Goal: Task Accomplishment & Management: Manage account settings

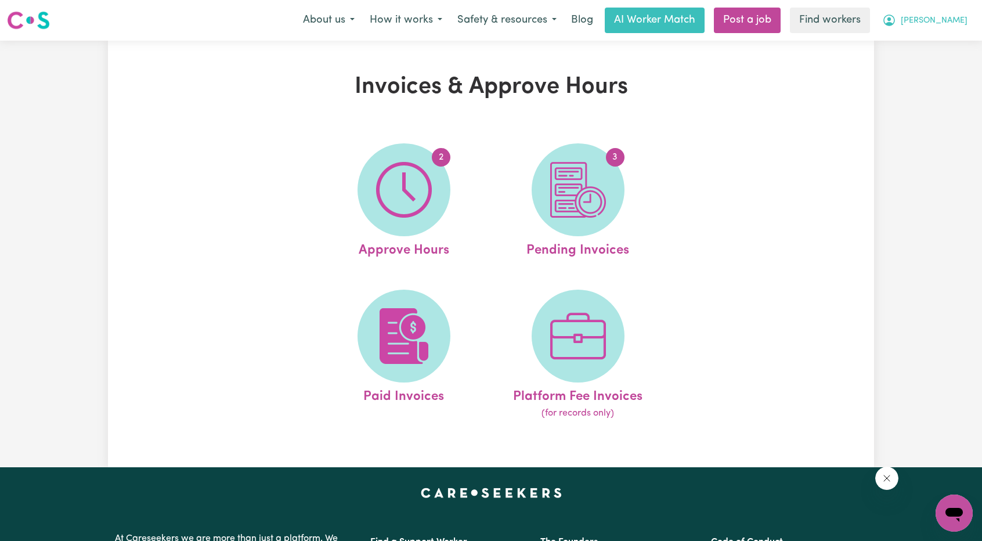
click at [957, 26] on span "[PERSON_NAME]" at bounding box center [934, 21] width 67 height 13
click at [937, 67] on link "Logout" at bounding box center [929, 67] width 92 height 22
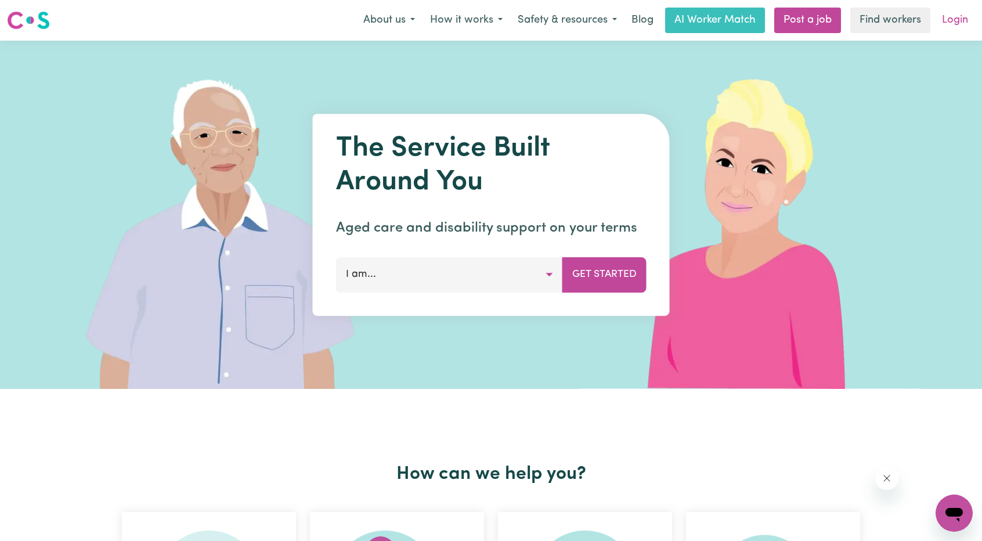
click at [949, 27] on link "Login" at bounding box center [955, 21] width 40 height 26
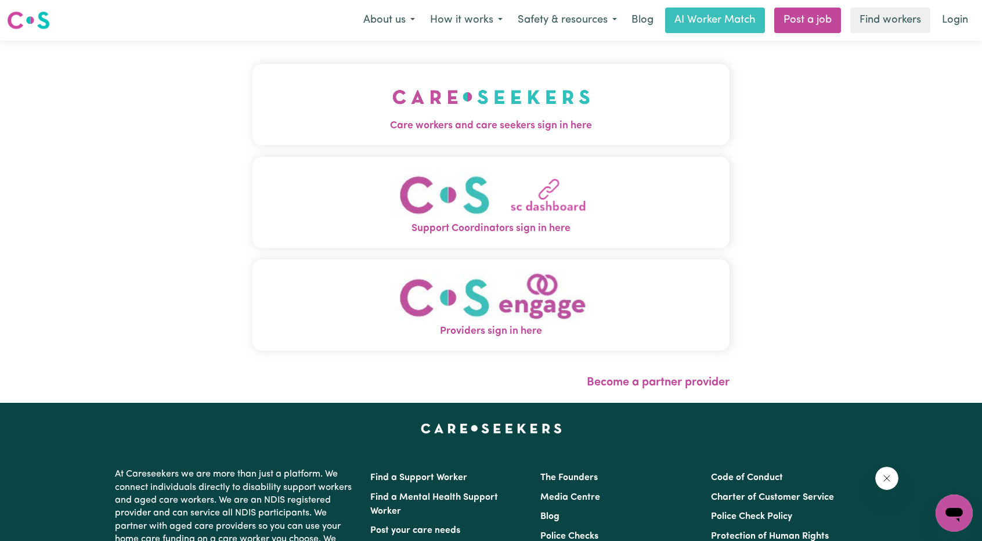
click at [477, 105] on img "Care workers and care seekers sign in here" at bounding box center [491, 96] width 198 height 43
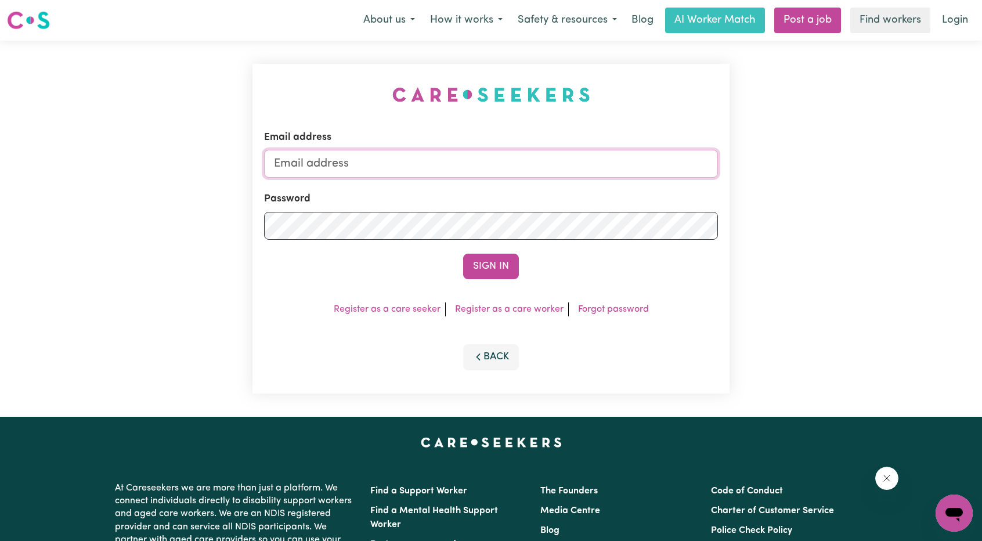
click at [473, 164] on input "Email address" at bounding box center [491, 164] width 454 height 28
drag, startPoint x: 332, startPoint y: 164, endPoint x: 608, endPoint y: 167, distance: 275.8
click at [606, 165] on input "[EMAIL_ADDRESS][PERSON_NAME][DOMAIN_NAME]" at bounding box center [491, 164] width 454 height 28
type input "[EMAIL_ADDRESS][DOMAIN_NAME]"
click at [498, 265] on button "Sign In" at bounding box center [491, 267] width 56 height 26
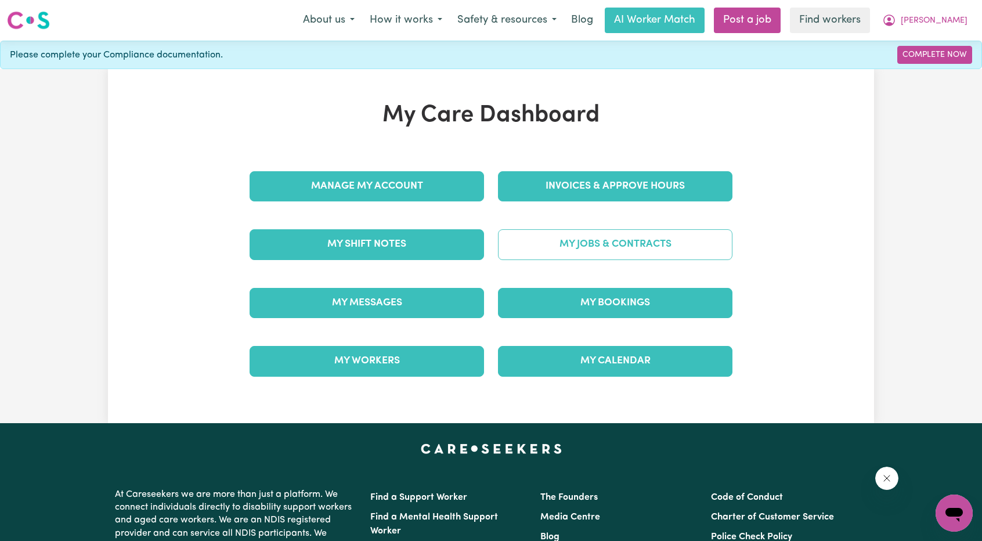
click at [592, 235] on link "My Jobs & Contracts" at bounding box center [615, 244] width 235 height 30
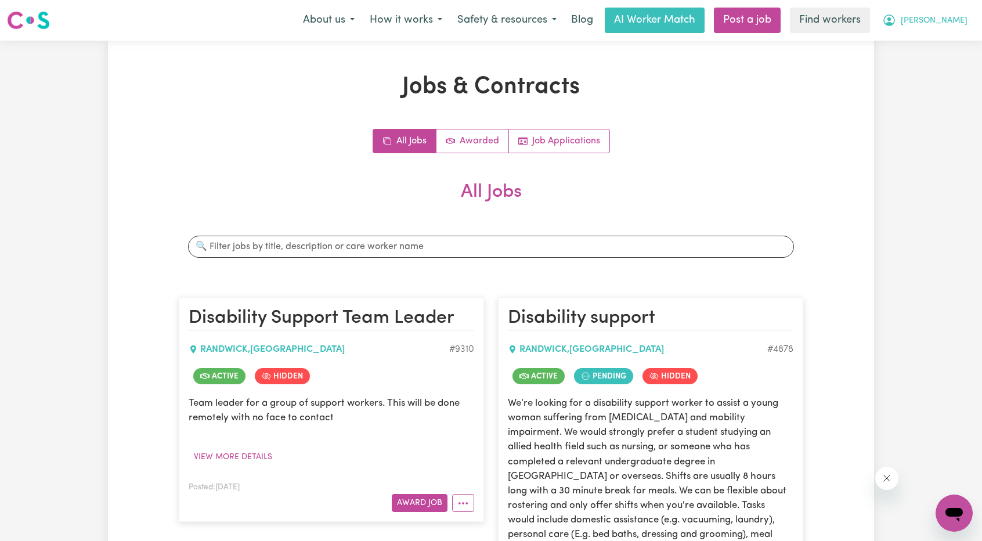
click at [961, 28] on button "[PERSON_NAME]" at bounding box center [925, 20] width 100 height 24
click at [942, 38] on link "My Dashboard" at bounding box center [929, 45] width 92 height 22
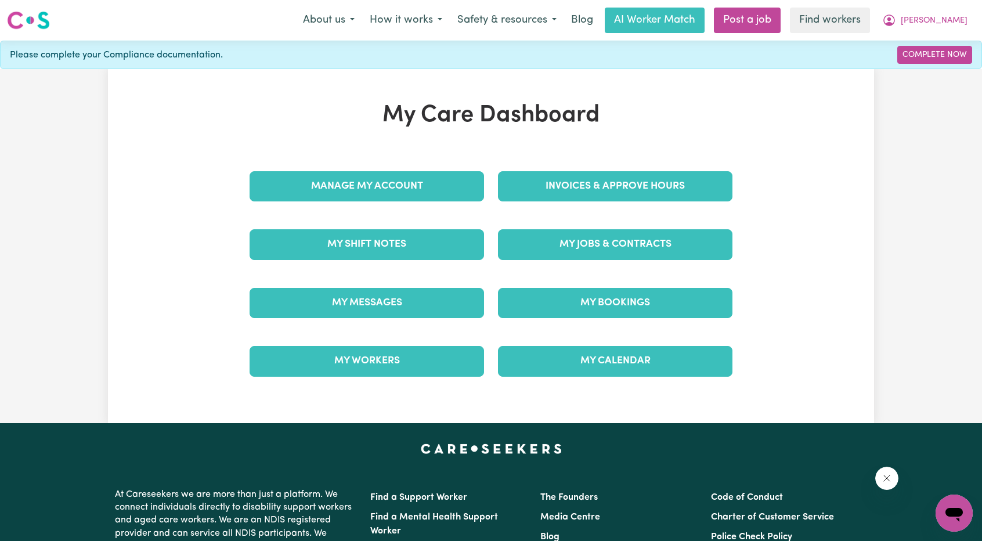
click at [640, 171] on link "Invoices & Approve Hours" at bounding box center [615, 186] width 235 height 30
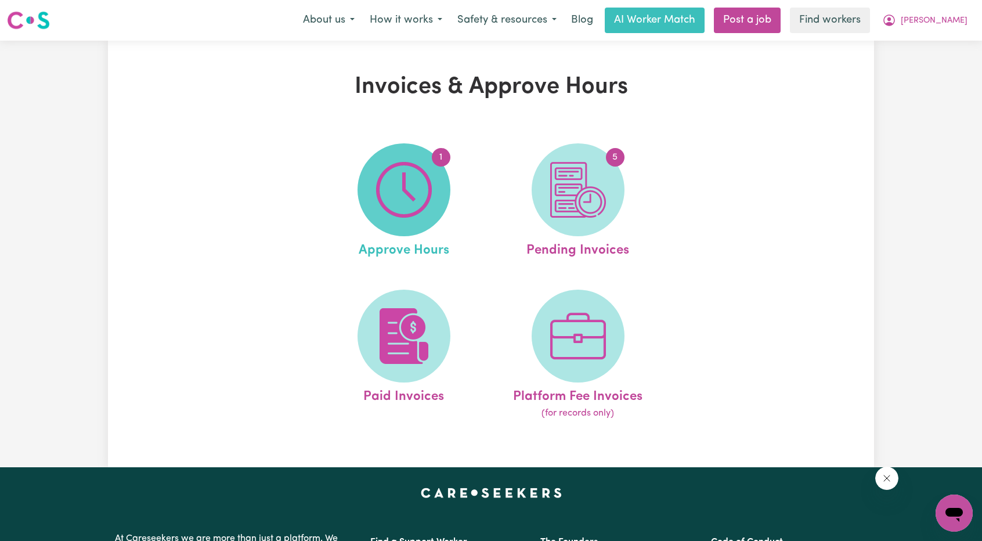
click at [421, 199] on img at bounding box center [404, 190] width 56 height 56
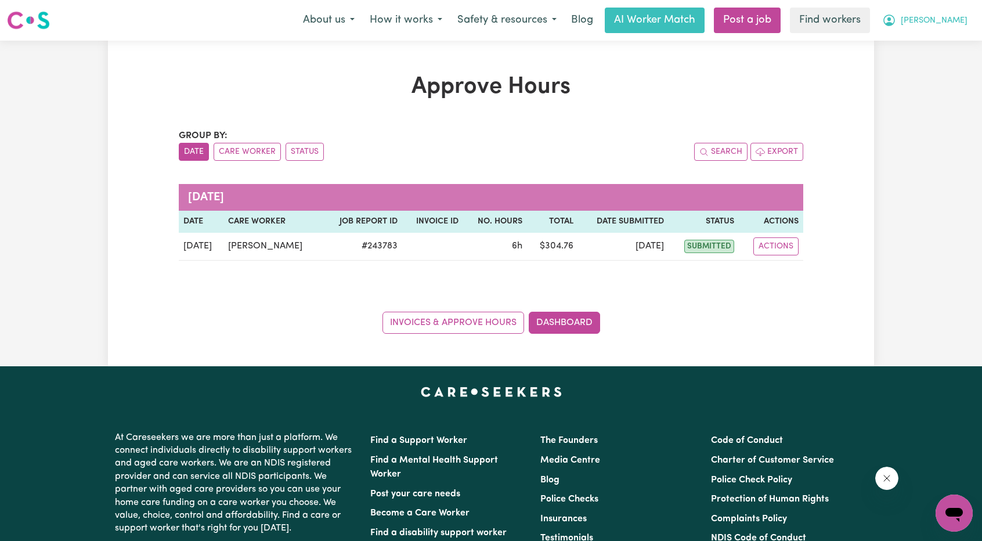
click at [955, 31] on button "[PERSON_NAME]" at bounding box center [925, 20] width 100 height 24
click at [927, 48] on link "My Dashboard" at bounding box center [929, 45] width 92 height 22
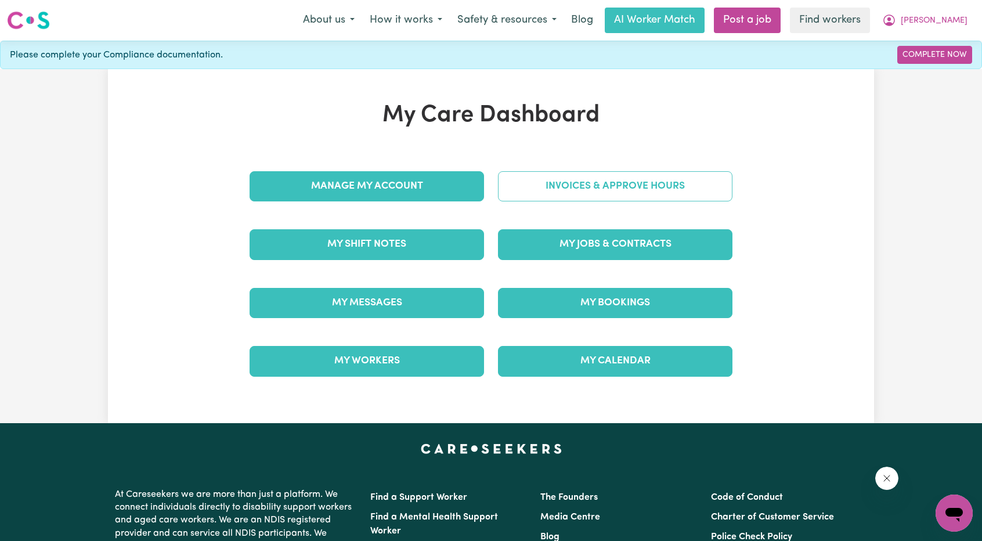
click at [604, 178] on link "Invoices & Approve Hours" at bounding box center [615, 186] width 235 height 30
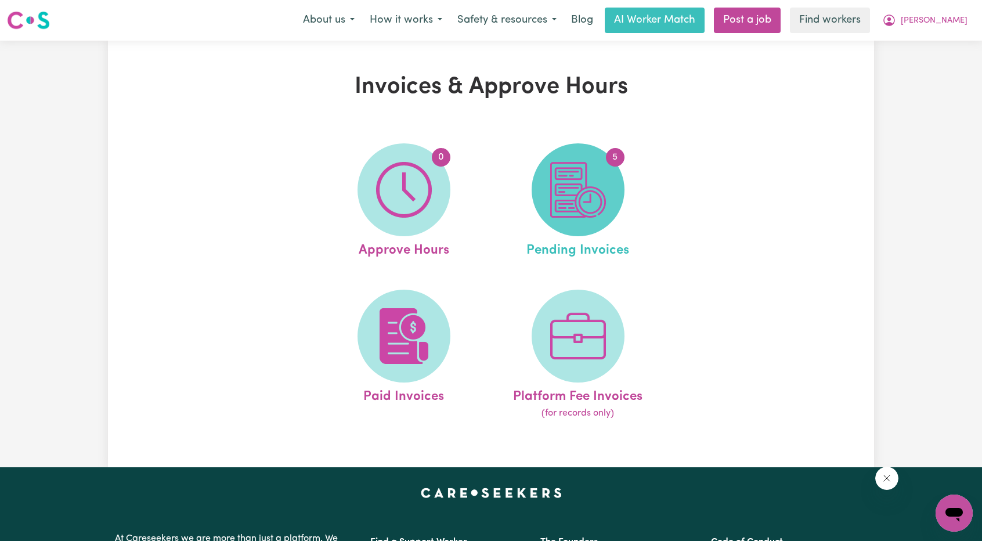
click at [604, 190] on img at bounding box center [578, 190] width 56 height 56
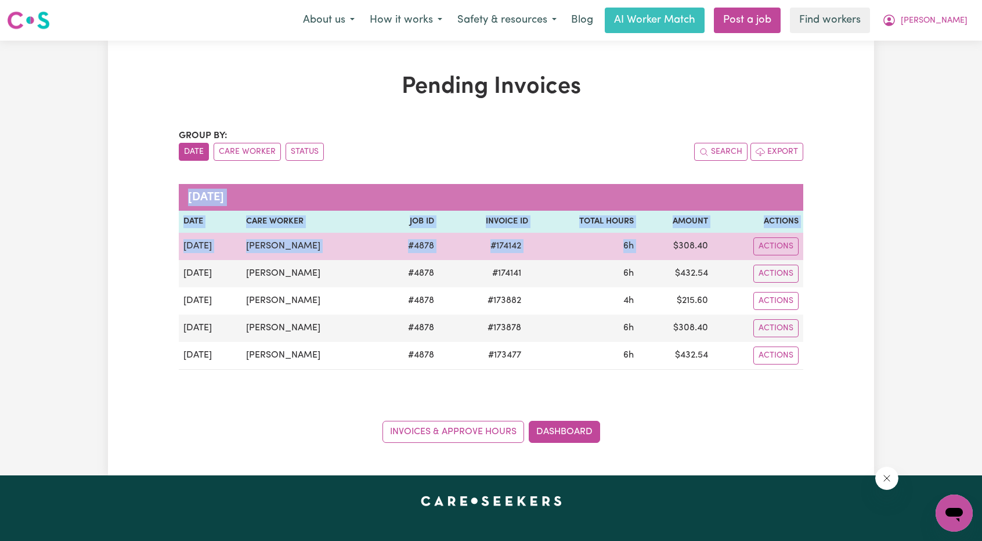
drag, startPoint x: 718, startPoint y: 351, endPoint x: 681, endPoint y: 243, distance: 113.5
click at [681, 243] on tbody "[DATE] [PERSON_NAME] # 4878 # 174142 6h $ 308.40 Actions [DATE] [PERSON_NAME] #…" at bounding box center [491, 301] width 625 height 137
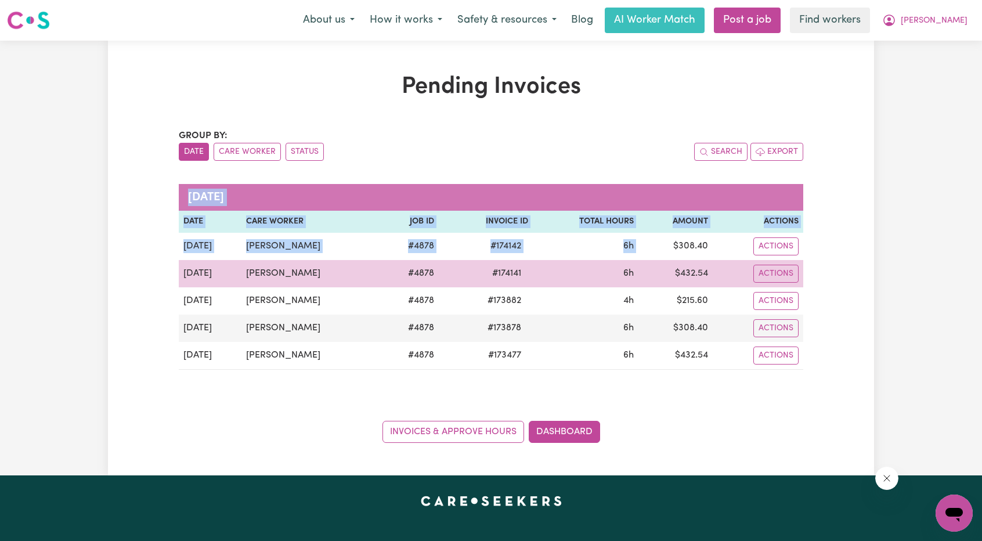
click at [706, 272] on td "$ 432.54" at bounding box center [676, 273] width 74 height 27
drag, startPoint x: 727, startPoint y: 344, endPoint x: 682, endPoint y: 259, distance: 96.6
click at [665, 280] on tbody "[DATE] [PERSON_NAME] # 4878 # 174142 6h $ 308.40 Actions [DATE] [PERSON_NAME] #…" at bounding box center [491, 301] width 625 height 137
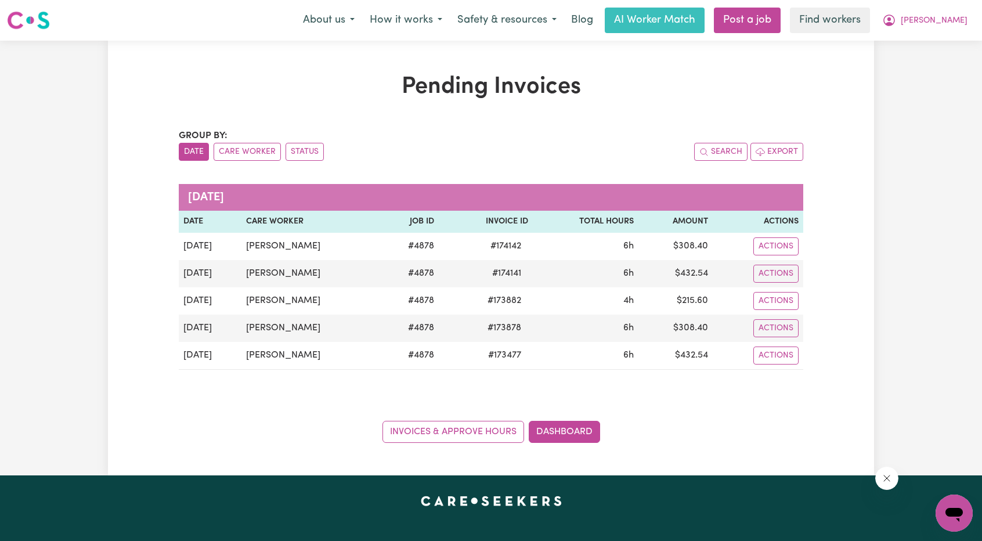
click at [946, 159] on div "Pending Invoices Group by: Date Care Worker Status Search Export [DATE] Date Ca…" at bounding box center [491, 258] width 982 height 435
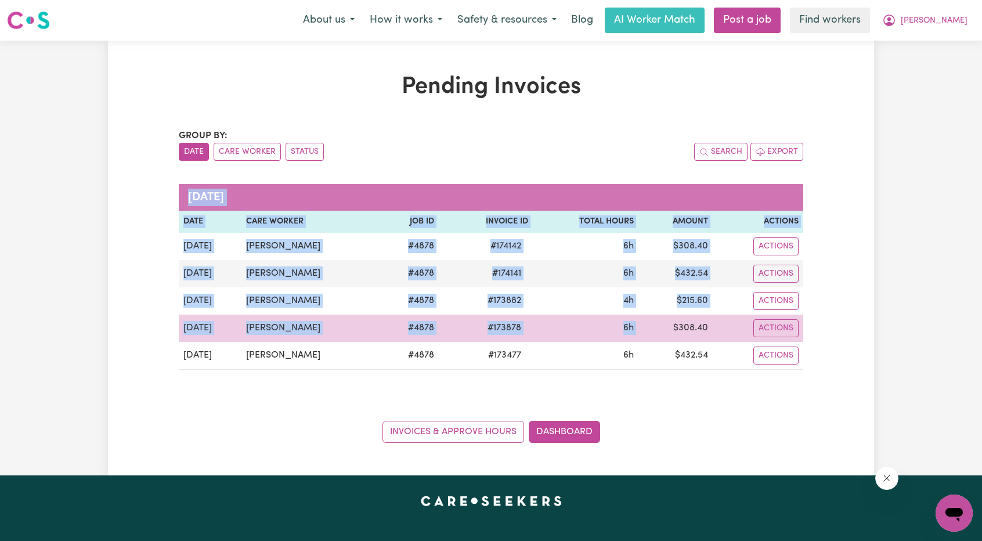
drag, startPoint x: 721, startPoint y: 354, endPoint x: 675, endPoint y: 324, distance: 55.1
click at [675, 324] on tbody "[DATE] [PERSON_NAME] # 4878 # 174142 6h $ 308.40 Actions [DATE] [PERSON_NAME] #…" at bounding box center [491, 301] width 625 height 137
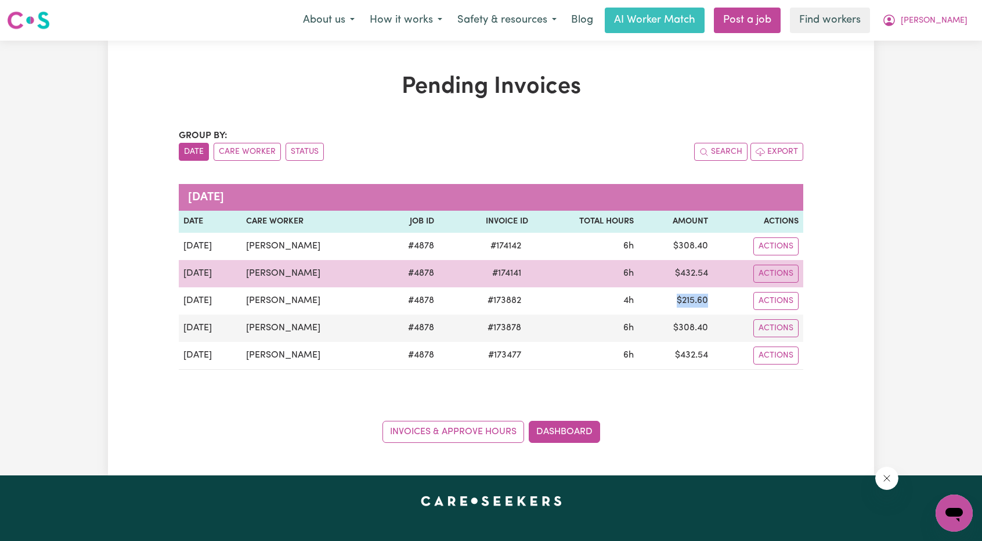
drag, startPoint x: 716, startPoint y: 300, endPoint x: 696, endPoint y: 280, distance: 28.4
click at [680, 296] on td "$ 215.60" at bounding box center [676, 300] width 74 height 27
click at [707, 268] on td "$ 432.54" at bounding box center [676, 273] width 74 height 27
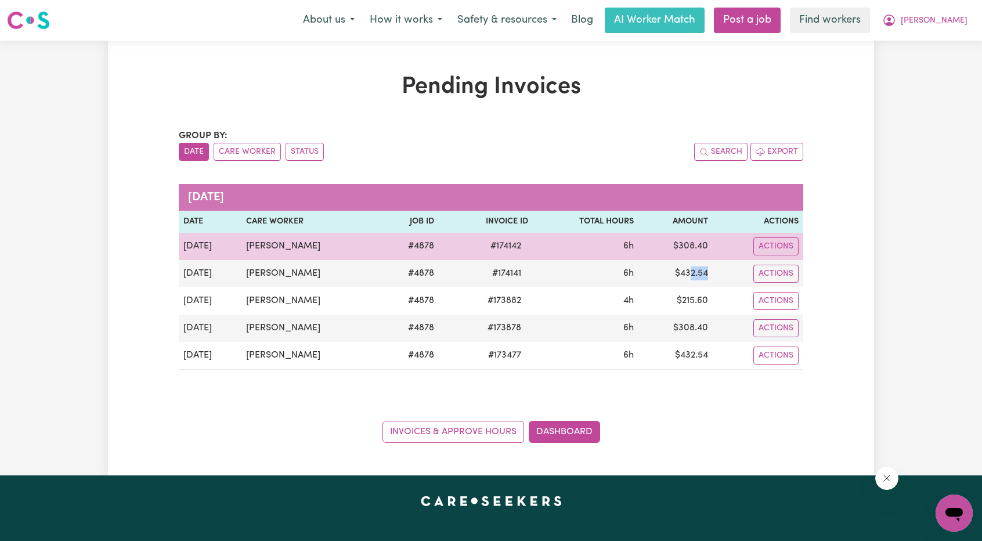
drag, startPoint x: 716, startPoint y: 269, endPoint x: 657, endPoint y: 251, distance: 61.9
click at [676, 257] on tbody "[DATE] [PERSON_NAME] # 4878 # 174142 6h $ 308.40 Actions [DATE] [PERSON_NAME] #…" at bounding box center [491, 301] width 625 height 137
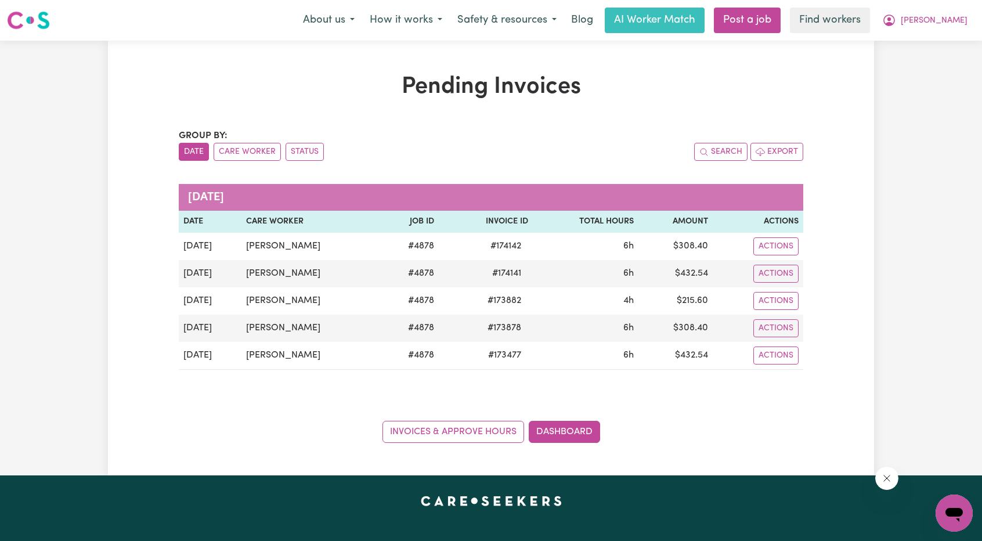
click at [903, 145] on div "Pending Invoices Group by: Date Care Worker Status Search Export [DATE] Date Ca…" at bounding box center [491, 258] width 982 height 435
click at [966, 5] on nav "Menu About us How it works Safety & resources Blog AI Worker Match Post a job F…" at bounding box center [491, 20] width 982 height 41
click at [949, 17] on span "[PERSON_NAME]" at bounding box center [934, 21] width 67 height 13
click at [922, 34] on link "My Dashboard" at bounding box center [929, 45] width 92 height 22
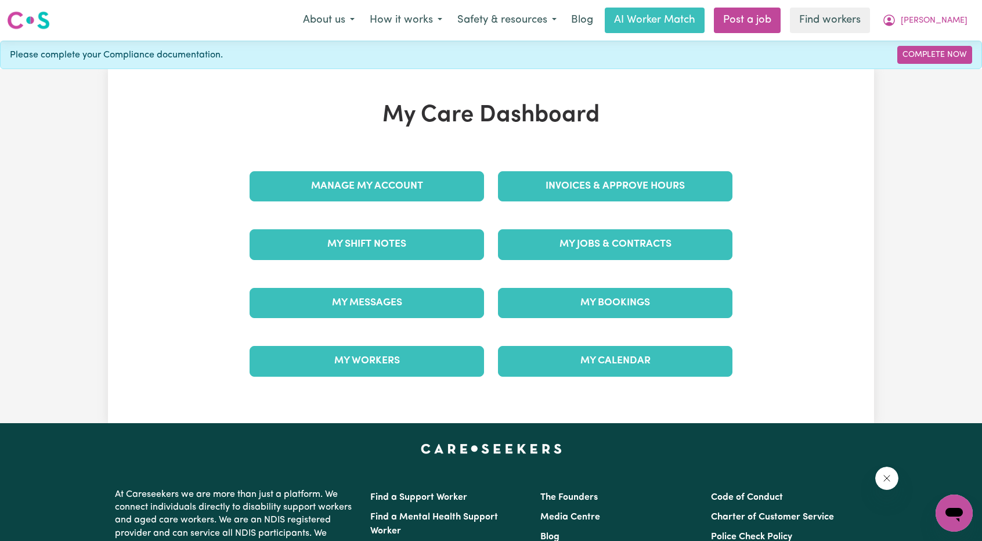
click at [694, 159] on div "Invoices & Approve Hours" at bounding box center [615, 186] width 248 height 58
click at [691, 165] on div "Invoices & Approve Hours" at bounding box center [615, 186] width 248 height 58
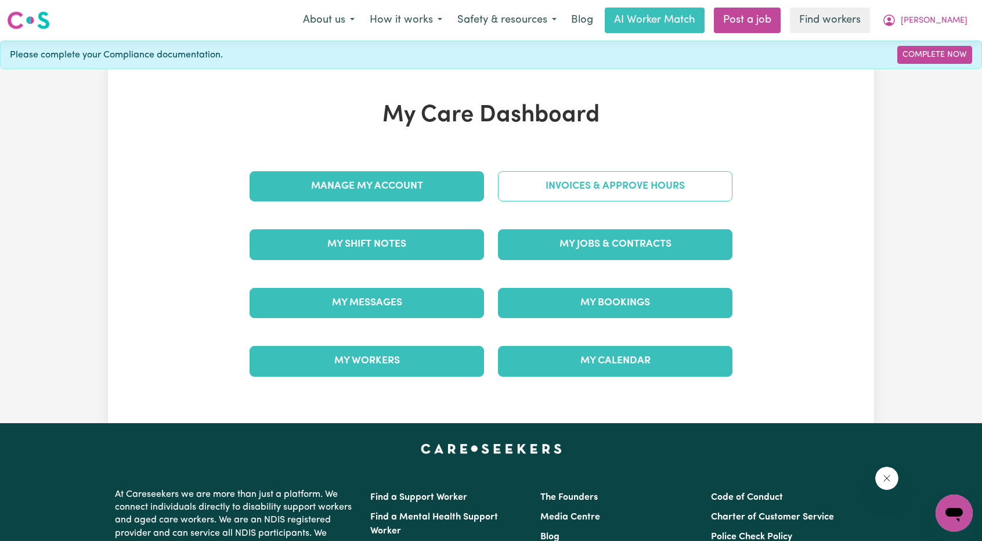
click at [660, 185] on link "Invoices & Approve Hours" at bounding box center [615, 186] width 235 height 30
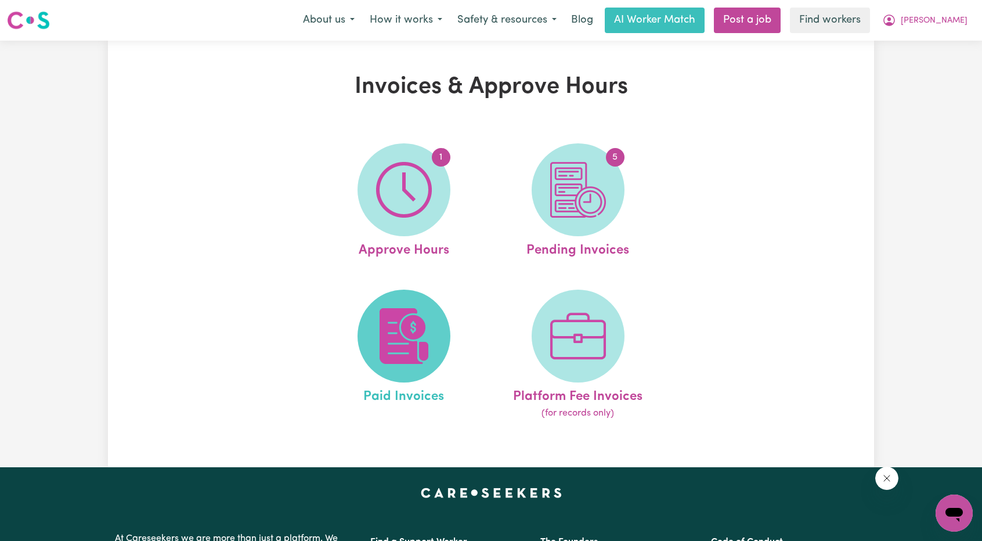
click at [420, 314] on img at bounding box center [404, 336] width 56 height 56
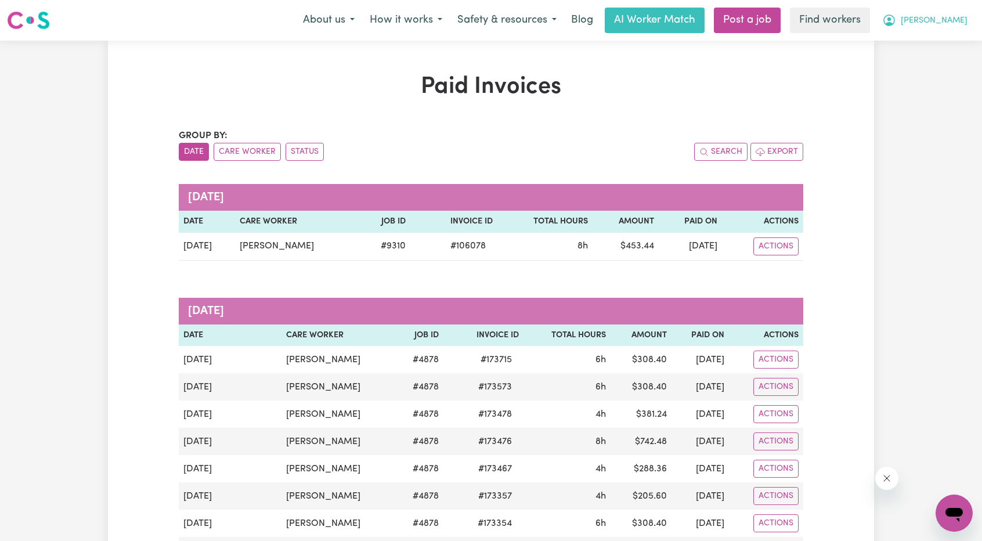
click at [953, 20] on span "[PERSON_NAME]" at bounding box center [934, 21] width 67 height 13
click at [945, 38] on link "My Dashboard" at bounding box center [929, 45] width 92 height 22
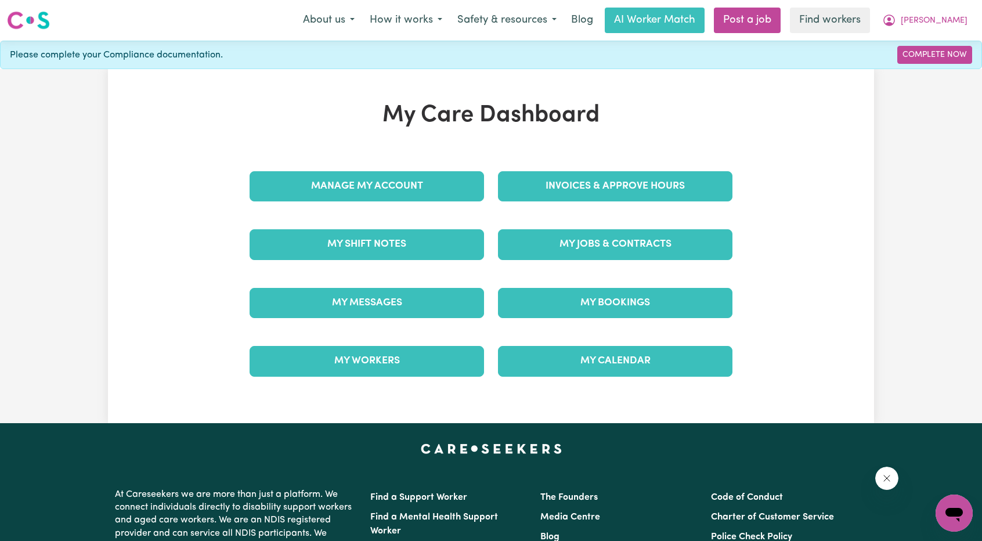
click at [667, 201] on div "Invoices & Approve Hours" at bounding box center [615, 186] width 248 height 58
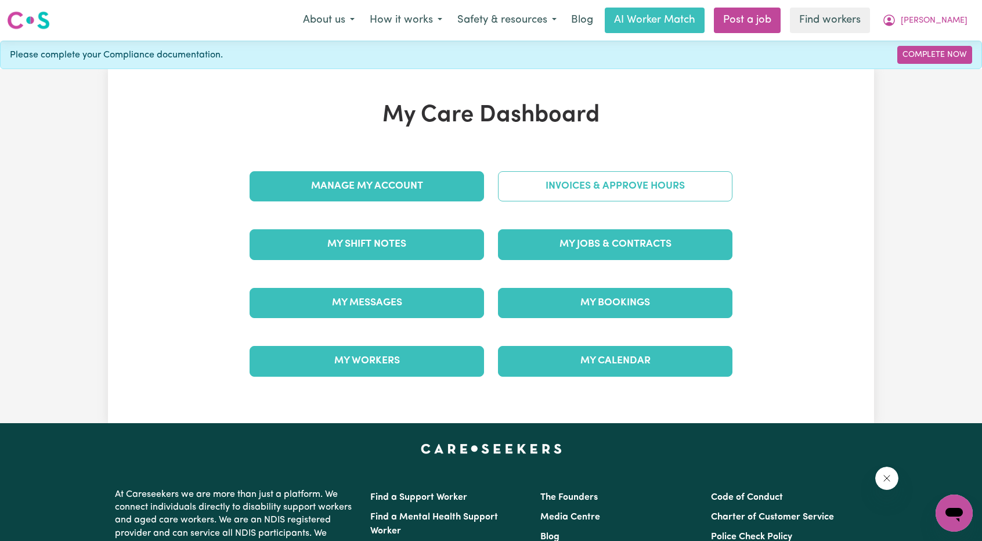
click at [667, 196] on link "Invoices & Approve Hours" at bounding box center [615, 186] width 235 height 30
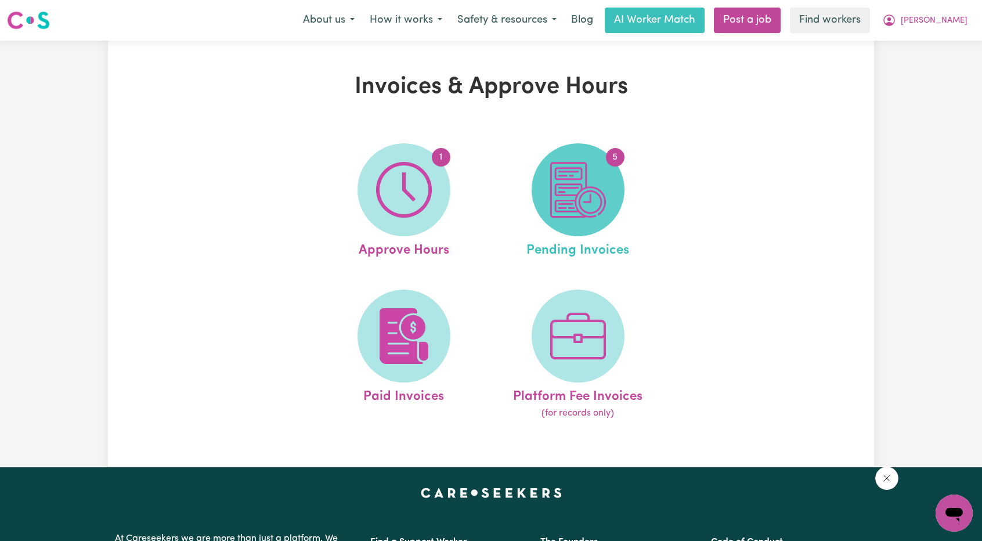
click at [585, 205] on img at bounding box center [578, 190] width 56 height 56
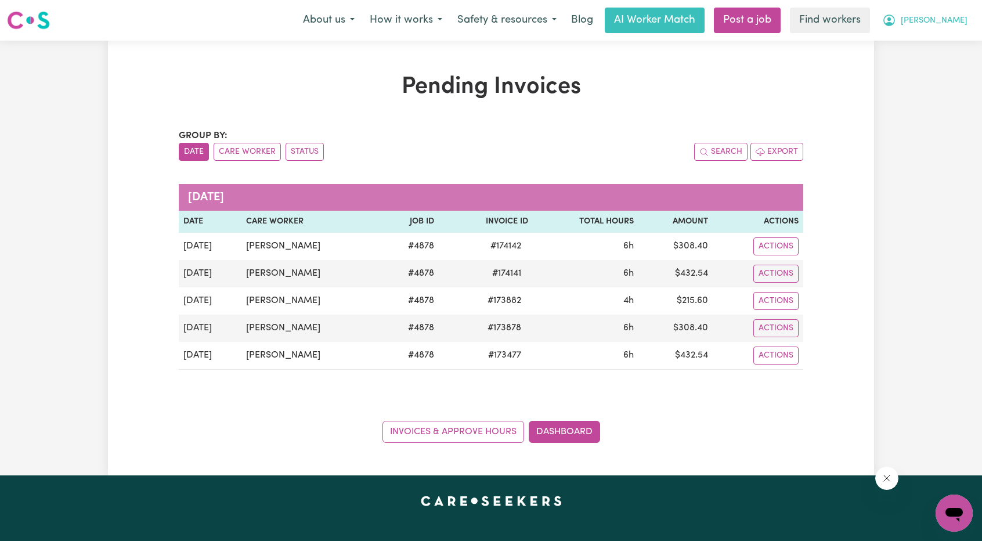
drag, startPoint x: 957, startPoint y: 24, endPoint x: 952, endPoint y: 29, distance: 7.0
click at [956, 24] on span "[PERSON_NAME]" at bounding box center [934, 21] width 67 height 13
click at [927, 46] on link "My Dashboard" at bounding box center [929, 45] width 92 height 22
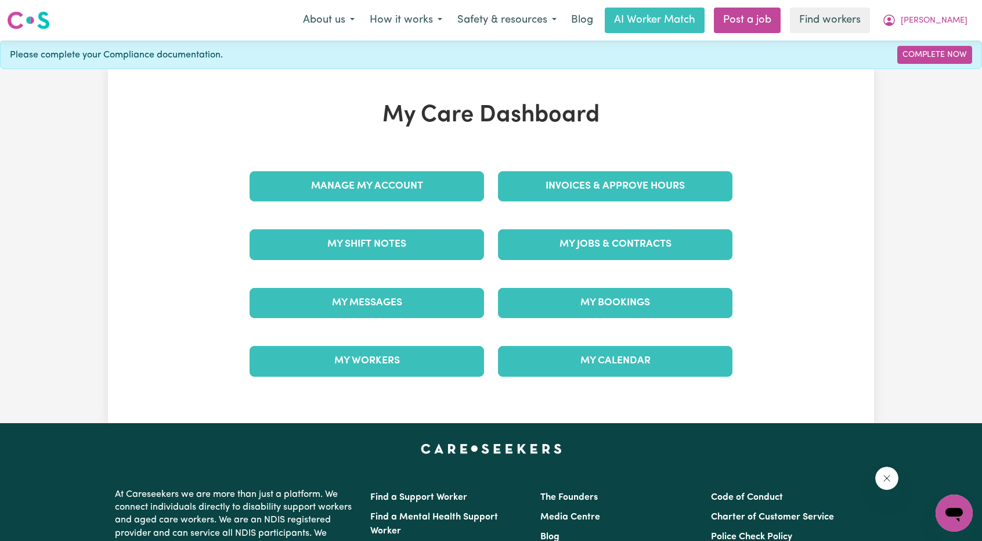
click at [665, 205] on div "Invoices & Approve Hours" at bounding box center [615, 186] width 248 height 58
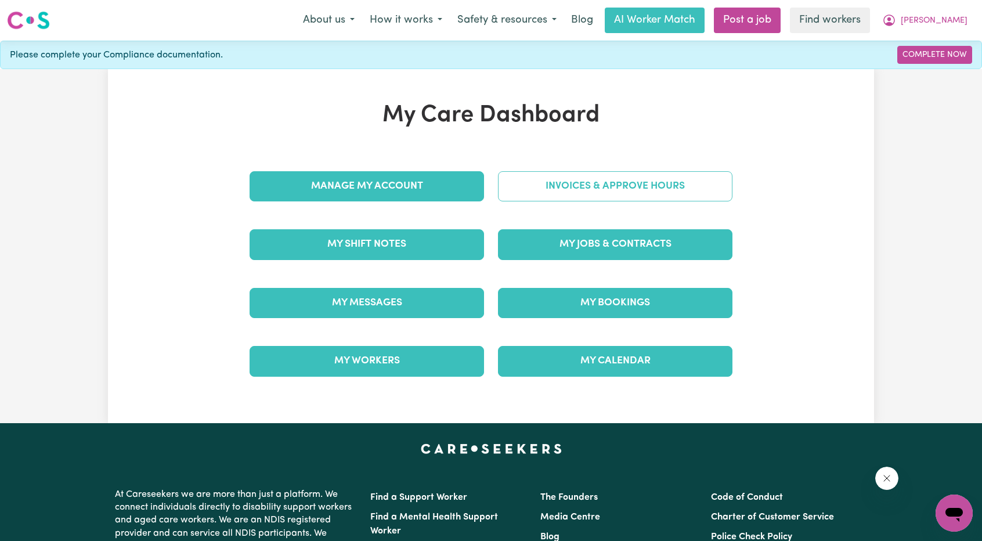
click at [679, 191] on link "Invoices & Approve Hours" at bounding box center [615, 186] width 235 height 30
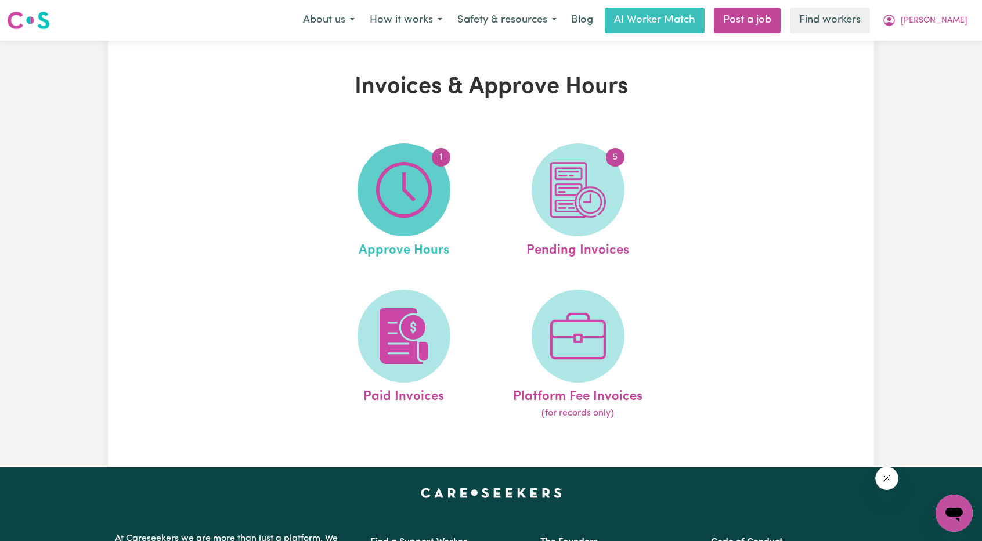
click at [392, 190] on img at bounding box center [404, 190] width 56 height 56
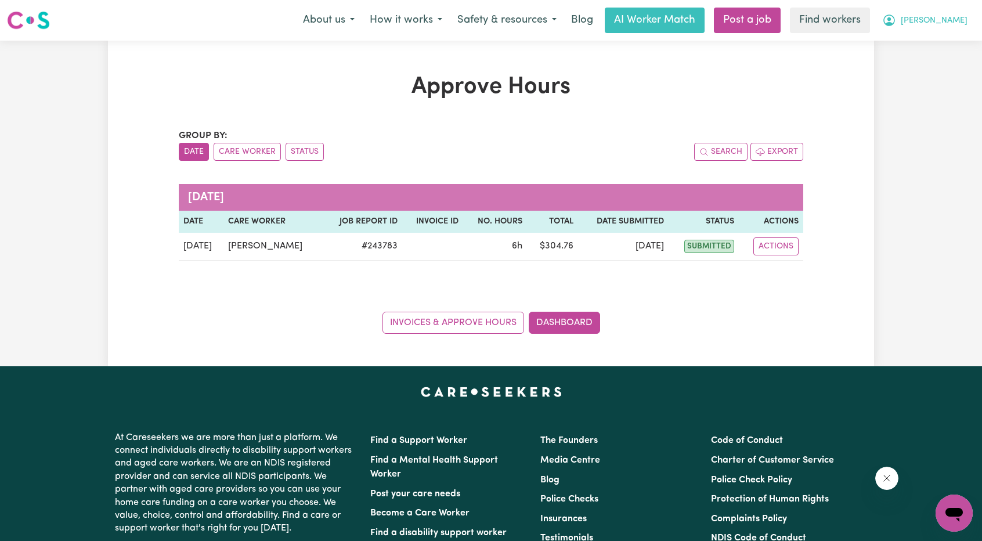
click at [951, 20] on span "[PERSON_NAME]" at bounding box center [934, 21] width 67 height 13
click at [927, 45] on link "My Dashboard" at bounding box center [929, 45] width 92 height 22
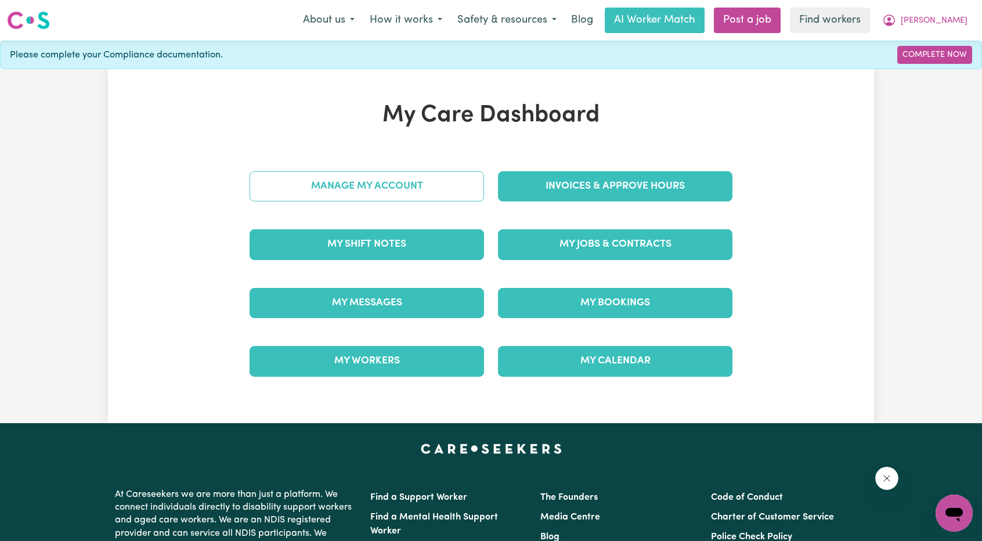
click at [369, 177] on link "Manage My Account" at bounding box center [367, 186] width 235 height 30
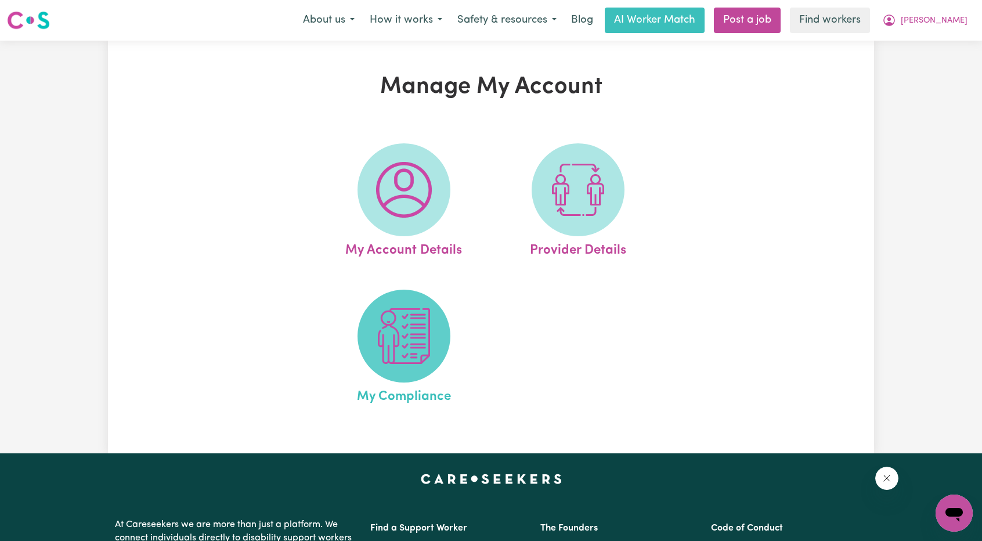
click at [405, 320] on img at bounding box center [404, 336] width 56 height 56
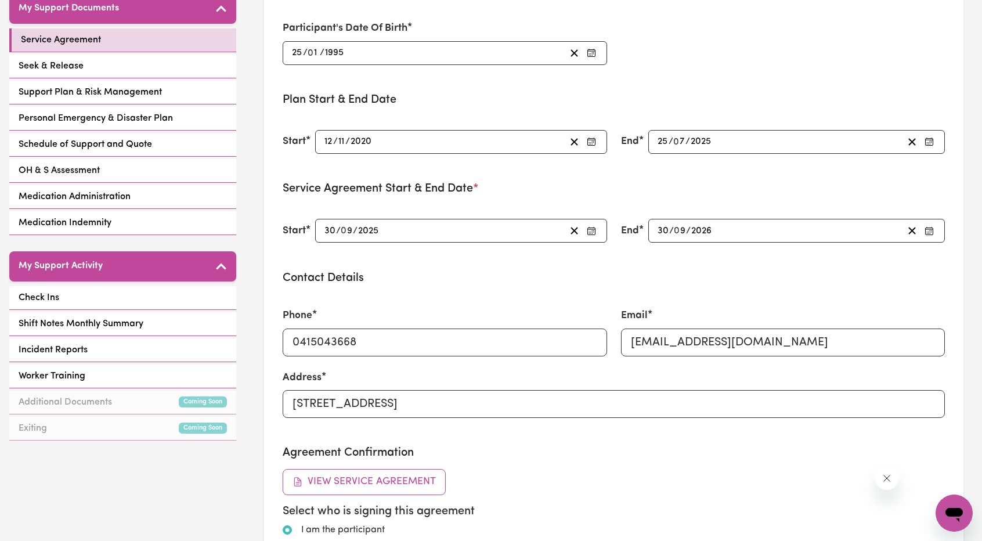
scroll to position [94, 0]
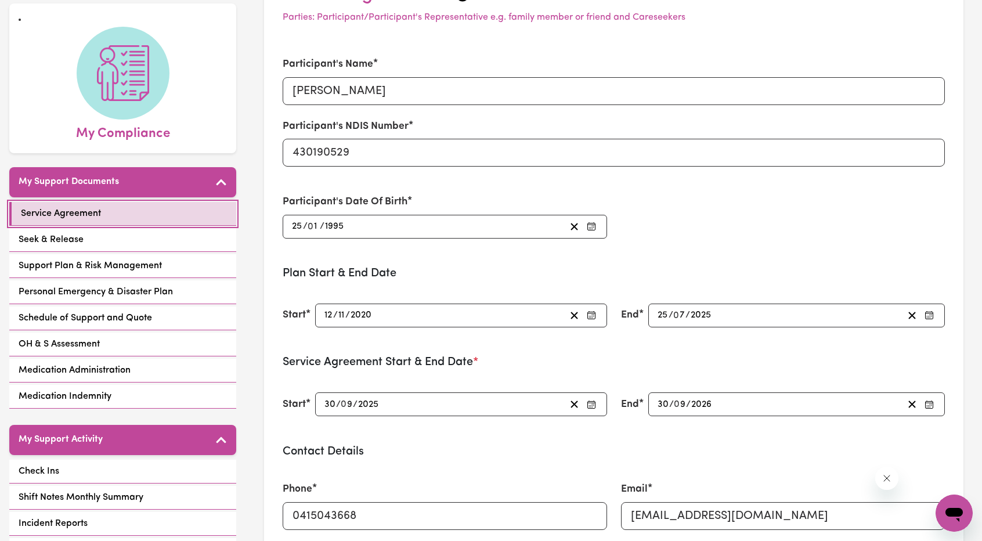
click at [151, 208] on link "Service Agreement" at bounding box center [122, 214] width 227 height 24
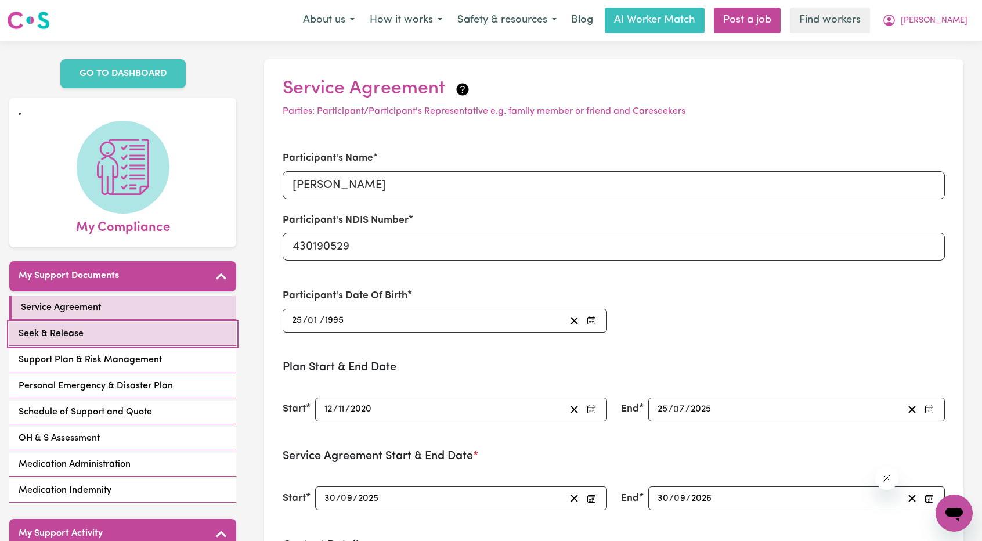
click at [152, 322] on link "Seek & Release" at bounding box center [122, 334] width 227 height 24
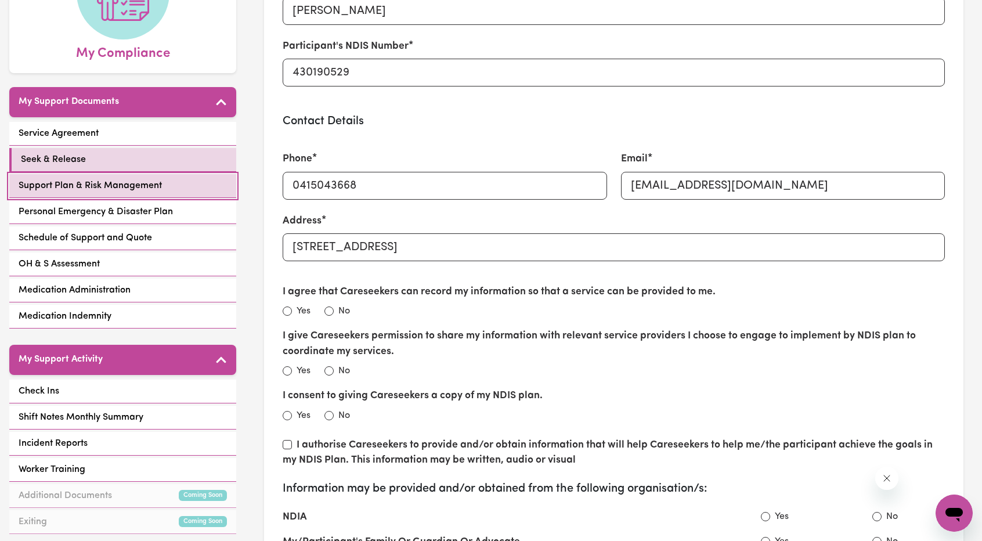
click at [127, 179] on span "Support Plan & Risk Management" at bounding box center [90, 186] width 143 height 14
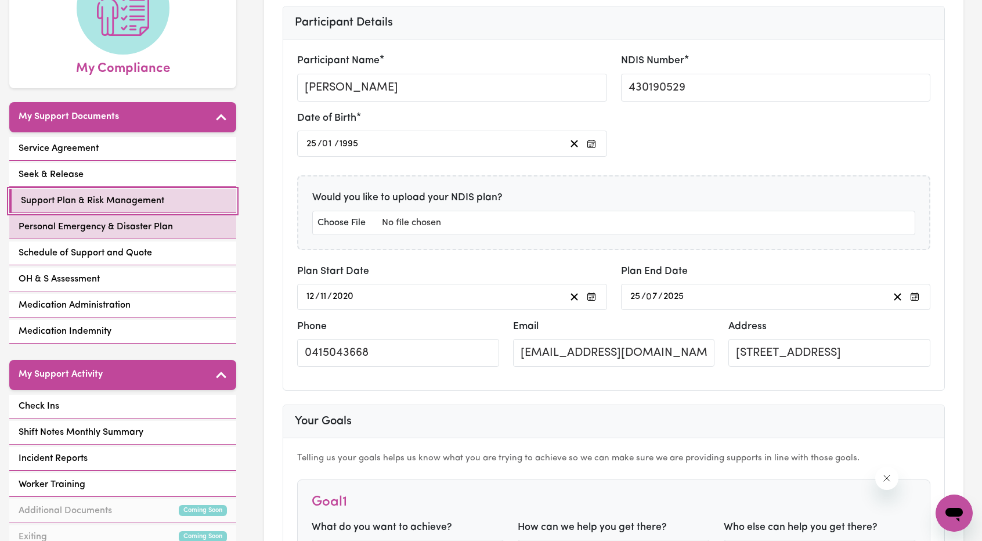
scroll to position [232, 0]
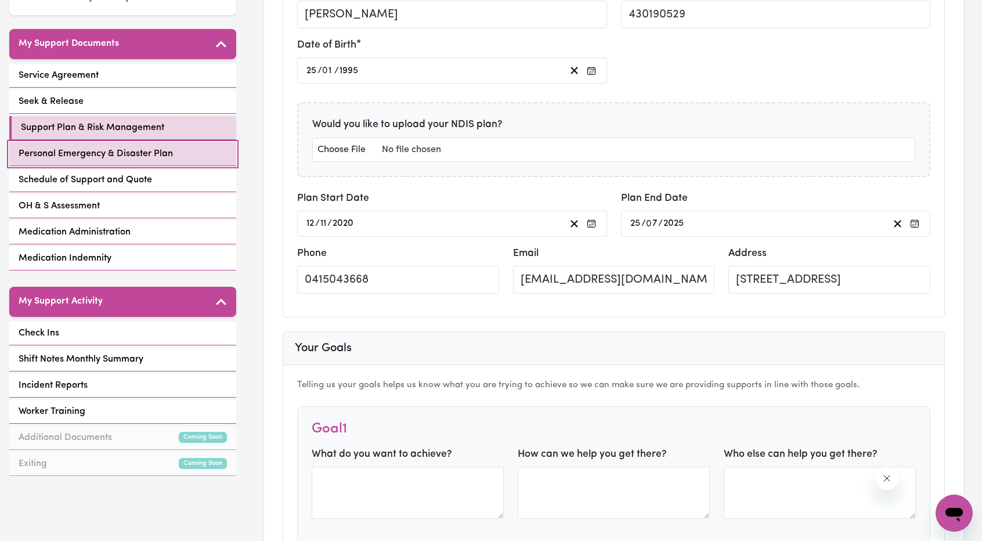
click at [131, 147] on span "Personal Emergency & Disaster Plan" at bounding box center [96, 154] width 154 height 14
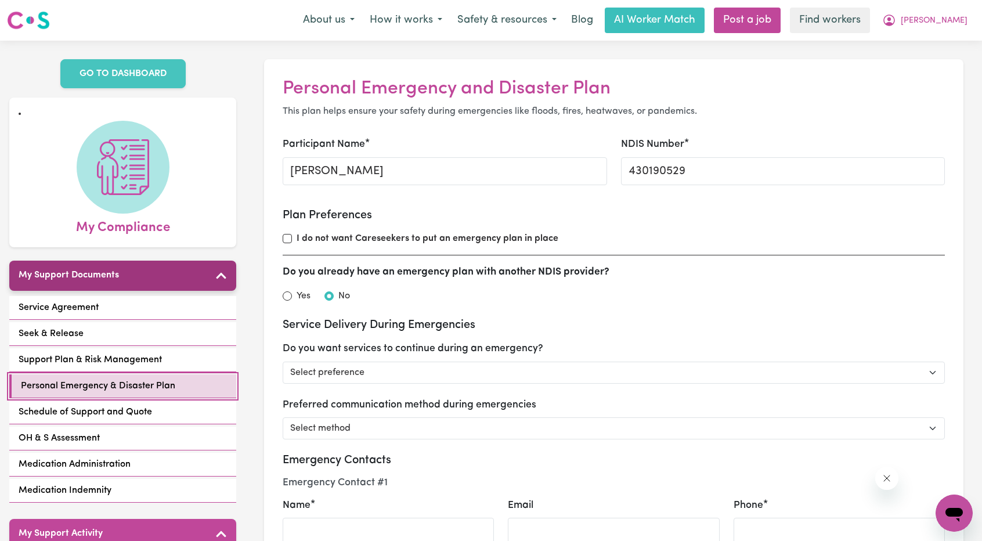
scroll to position [116, 0]
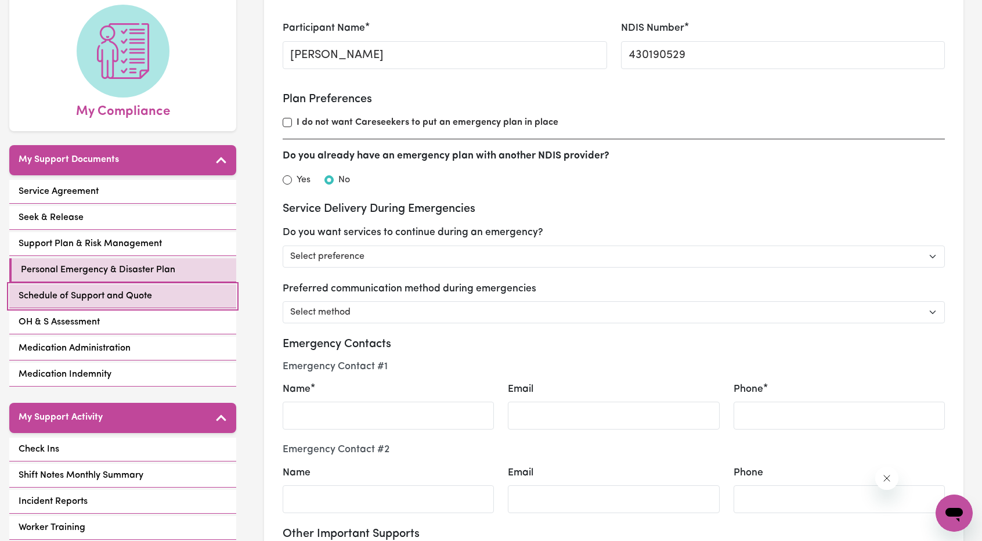
click at [114, 289] on span "Schedule of Support and Quote" at bounding box center [86, 296] width 134 height 14
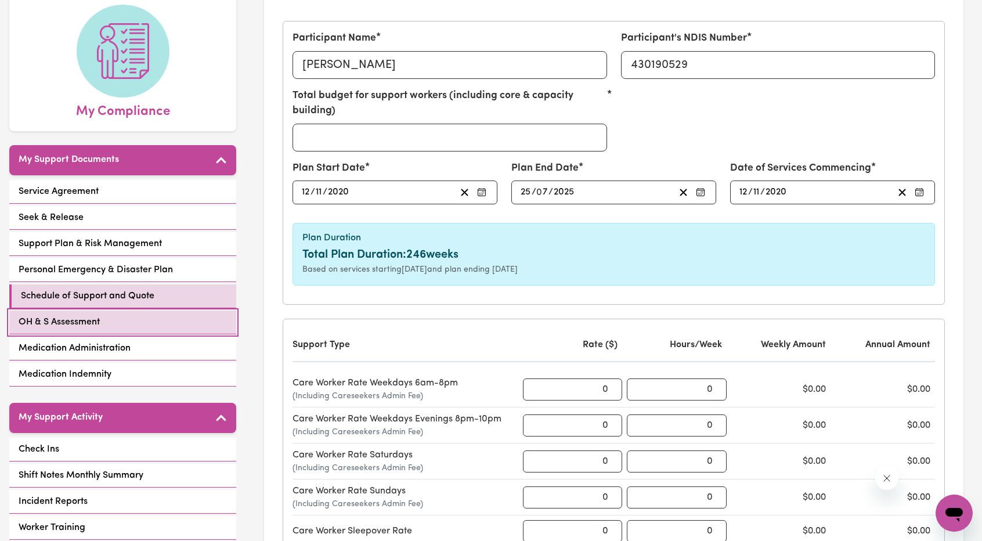
click at [137, 311] on link "OH & S Assessment" at bounding box center [122, 323] width 227 height 24
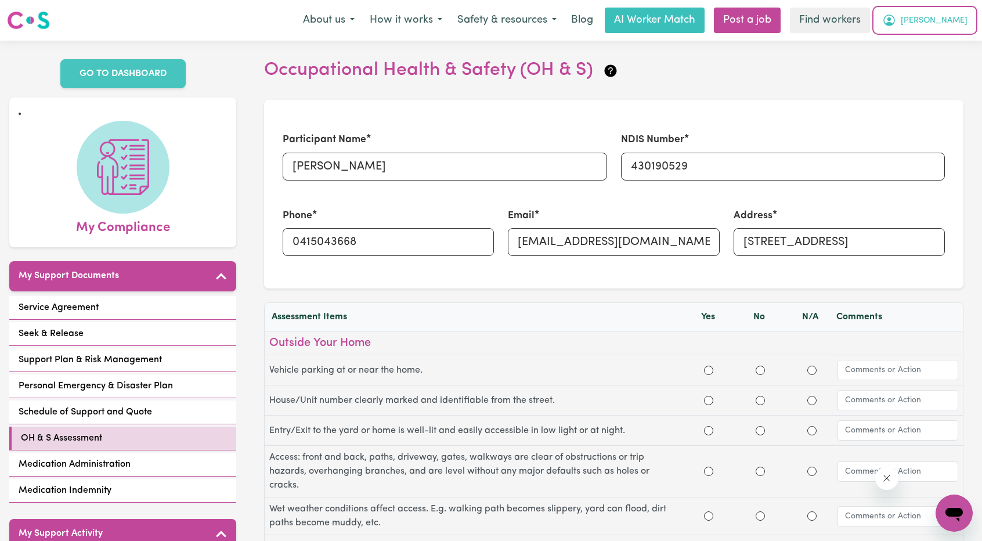
click at [956, 16] on span "[PERSON_NAME]" at bounding box center [934, 21] width 67 height 13
click at [935, 63] on link "Logout" at bounding box center [929, 67] width 92 height 22
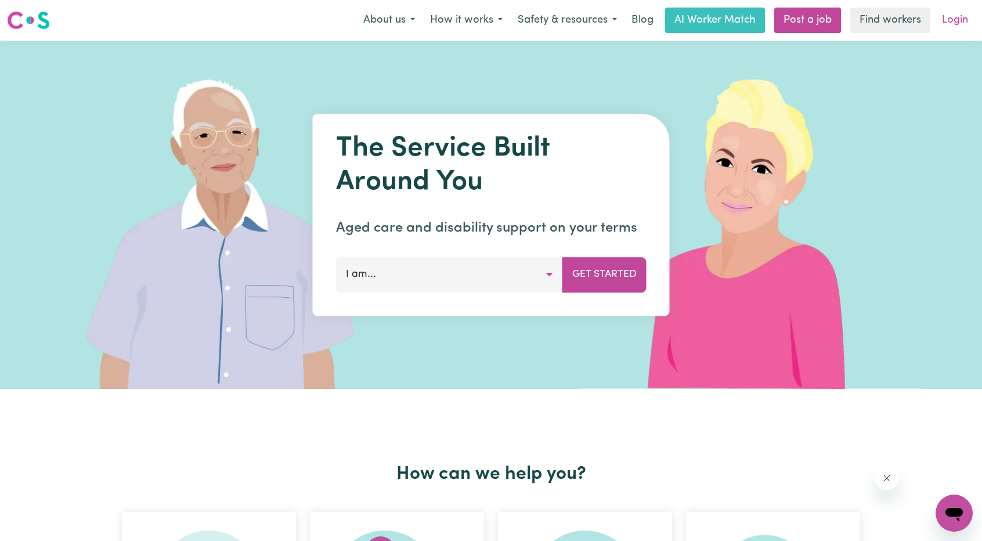
click at [947, 32] on link "Login" at bounding box center [955, 21] width 40 height 26
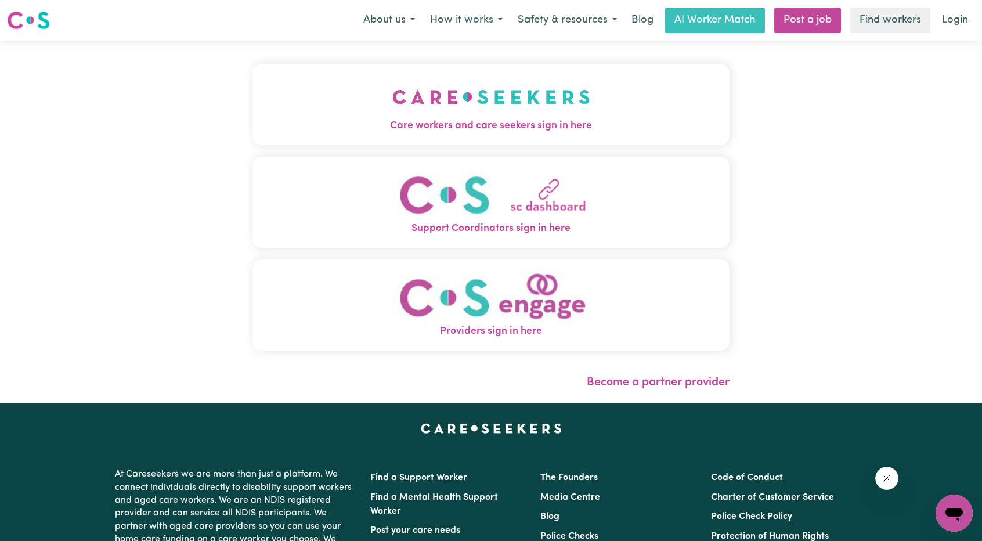
click at [473, 120] on span "Care workers and care seekers sign in here" at bounding box center [491, 125] width 477 height 15
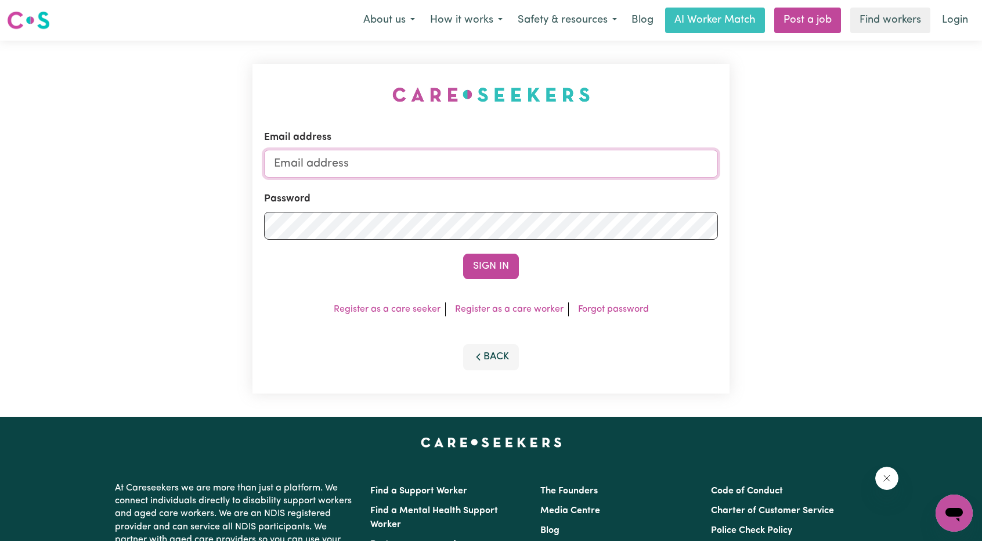
click at [484, 170] on input "Email address" at bounding box center [491, 164] width 454 height 28
drag, startPoint x: 336, startPoint y: 164, endPoint x: 481, endPoint y: 165, distance: 145.2
click at [481, 165] on input "[EMAIL_ADDRESS][PERSON_NAME][DOMAIN_NAME]" at bounding box center [491, 164] width 454 height 28
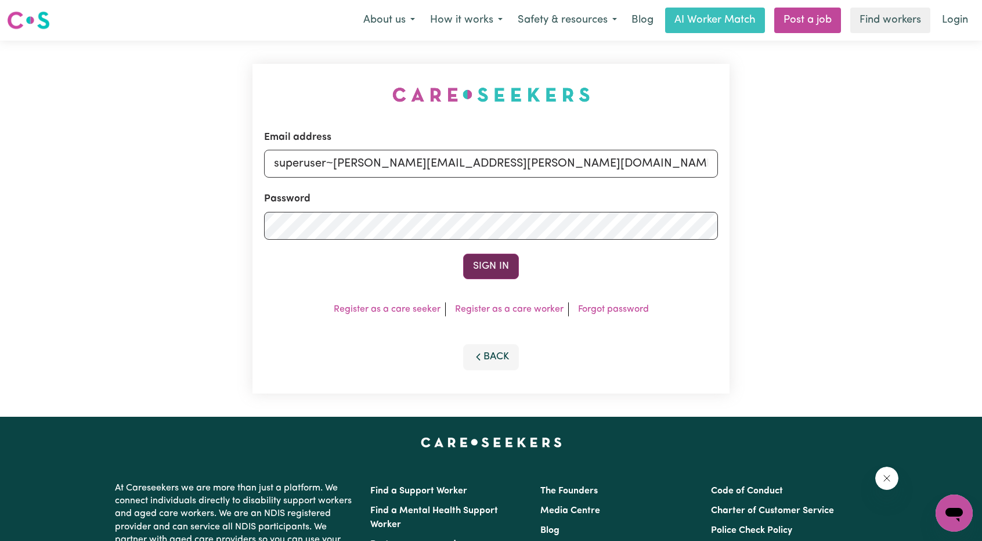
type input "superuser~[PERSON_NAME][EMAIL_ADDRESS][PERSON_NAME][DOMAIN_NAME]"
click at [494, 272] on button "Sign In" at bounding box center [491, 267] width 56 height 26
